Goal: Task Accomplishment & Management: Complete application form

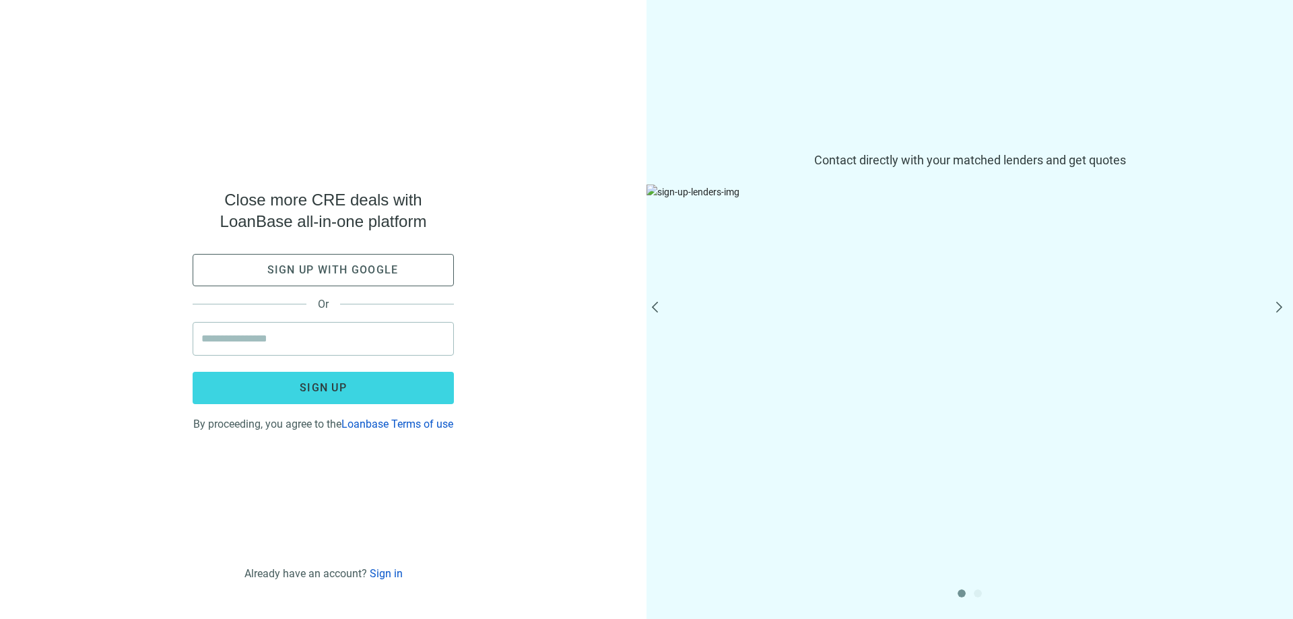
click at [496, 53] on div "Close more CRE deals with LoanBase all-in-one platform Sign up with google Or S…" at bounding box center [323, 309] width 647 height 619
click at [352, 327] on input "email" at bounding box center [323, 339] width 244 height 32
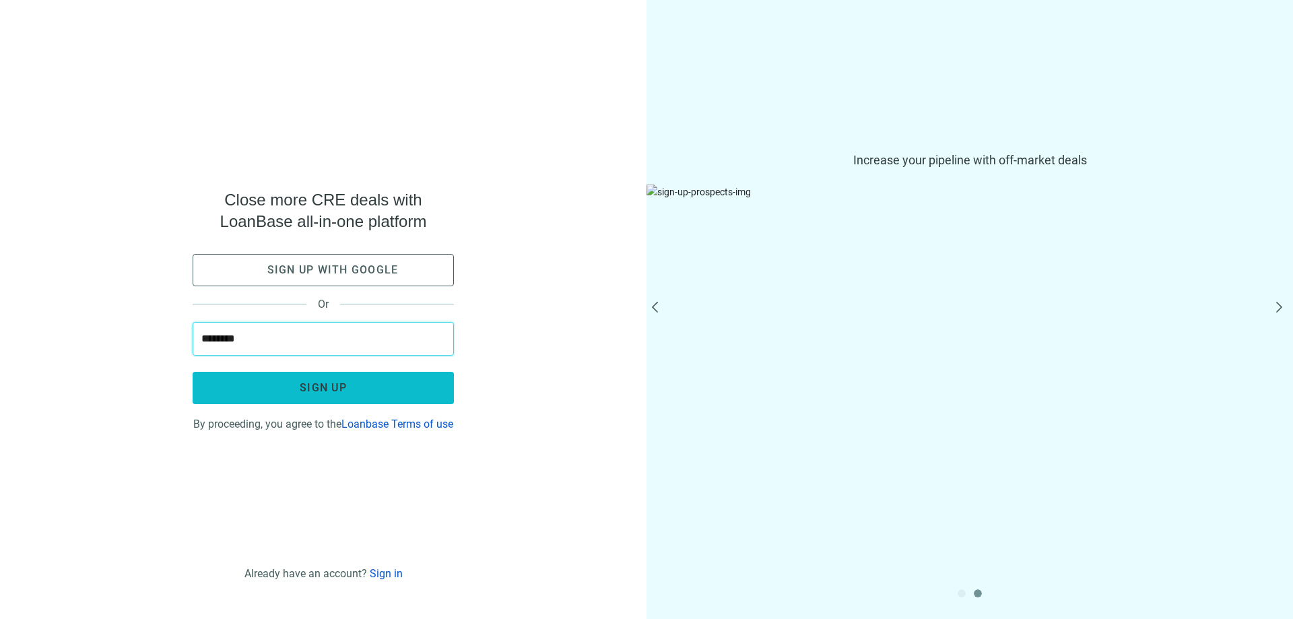
type input "**********"
click at [356, 378] on button "Sign up" at bounding box center [323, 388] width 261 height 32
